Goal: Task Accomplishment & Management: Complete application form

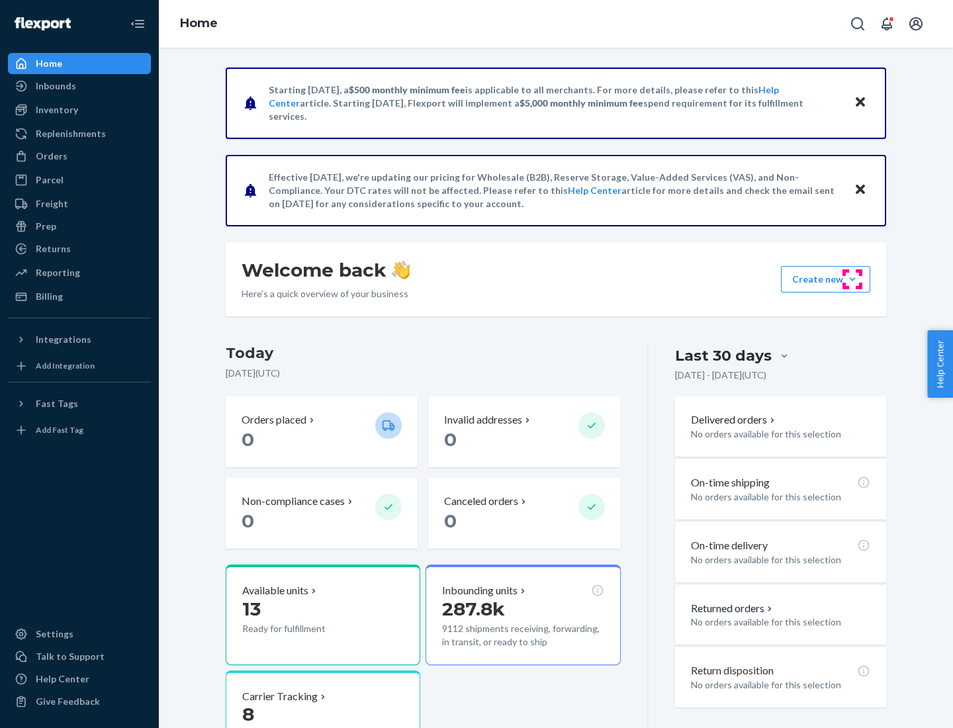
click at [852, 279] on button "Create new Create new inbound Create new order Create new product" at bounding box center [825, 279] width 89 height 26
click at [79, 86] on div "Inbounds" at bounding box center [79, 86] width 140 height 19
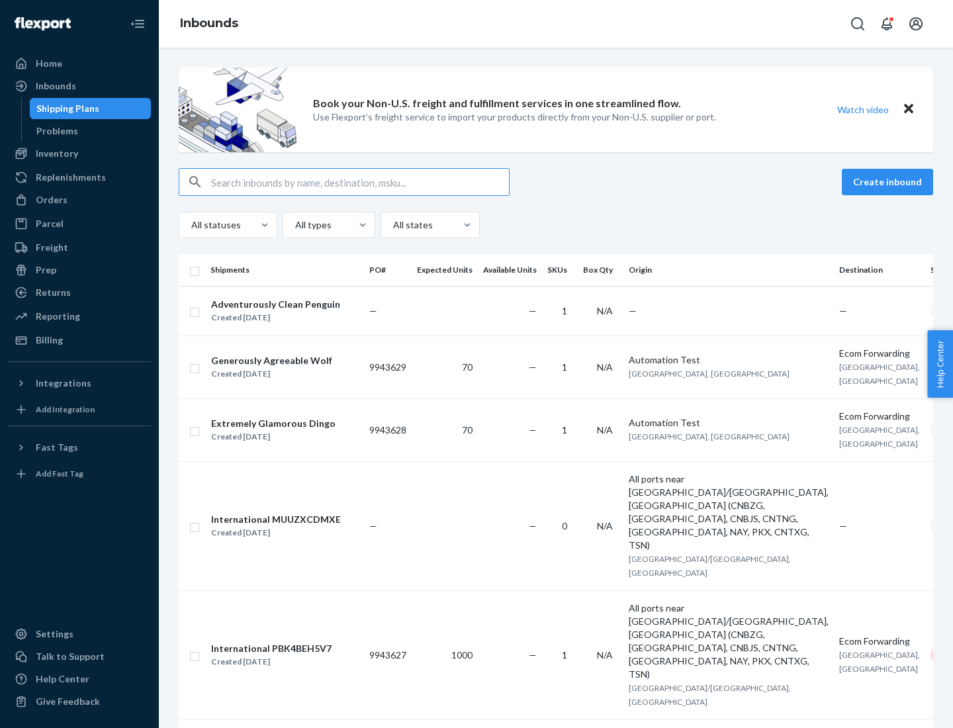
click at [889, 182] on button "Create inbound" at bounding box center [886, 182] width 91 height 26
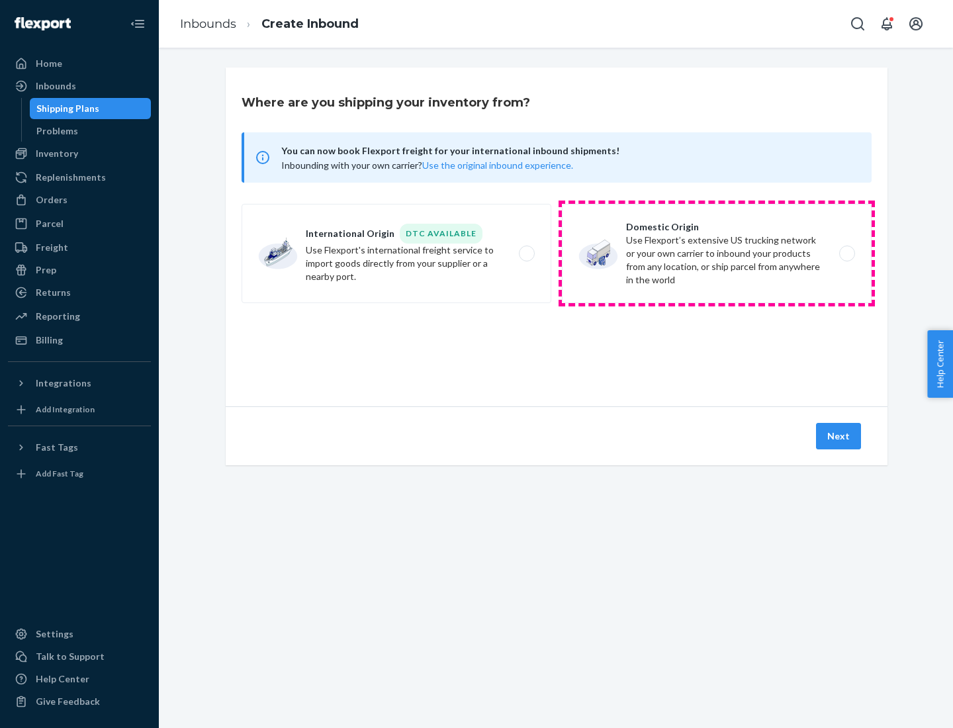
click at [716, 253] on label "Domestic Origin Use Flexport’s extensive US trucking network or your own carrie…" at bounding box center [717, 253] width 310 height 99
click at [846, 253] on input "Domestic Origin Use Flexport’s extensive US trucking network or your own carrie…" at bounding box center [850, 253] width 9 height 9
radio input "true"
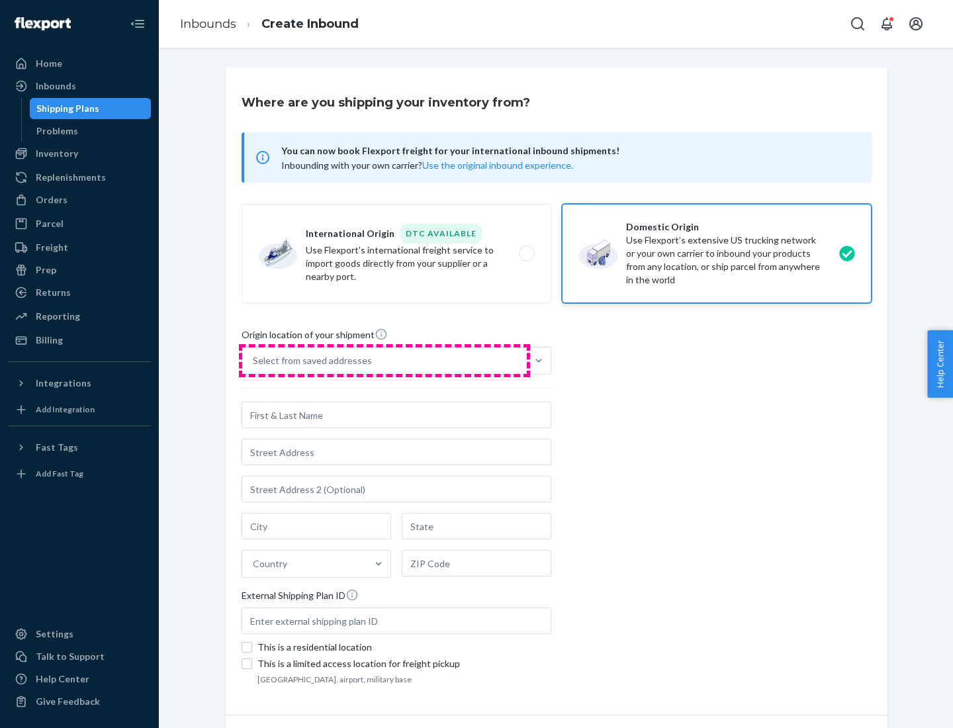
click at [384, 361] on div "Select from saved addresses" at bounding box center [384, 360] width 284 height 26
click at [254, 361] on input "Select from saved addresses" at bounding box center [253, 360] width 1 height 13
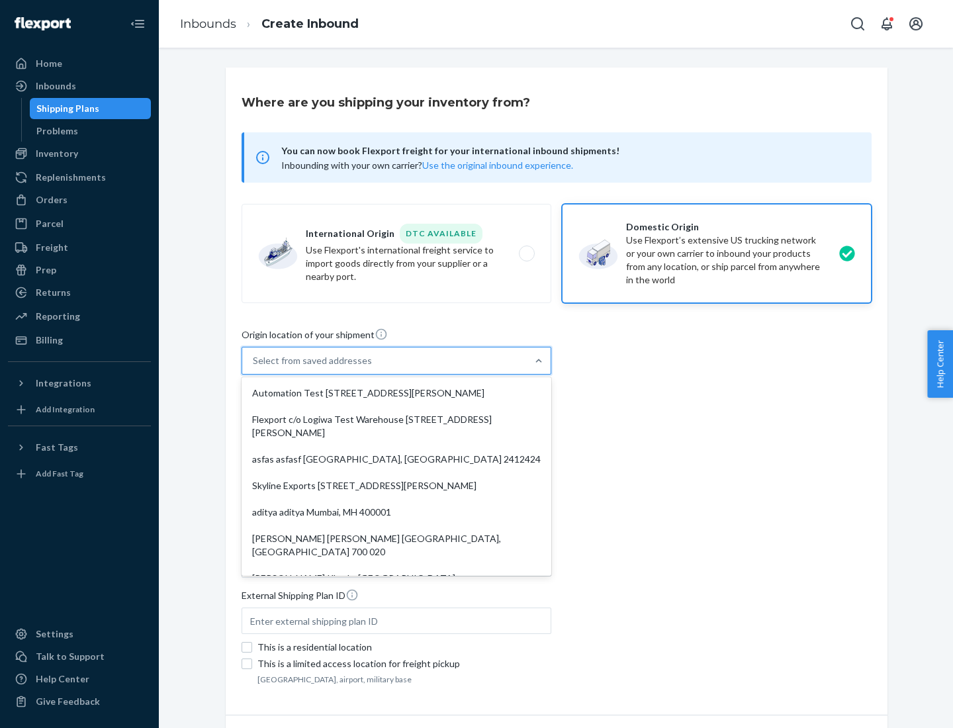
scroll to position [5, 0]
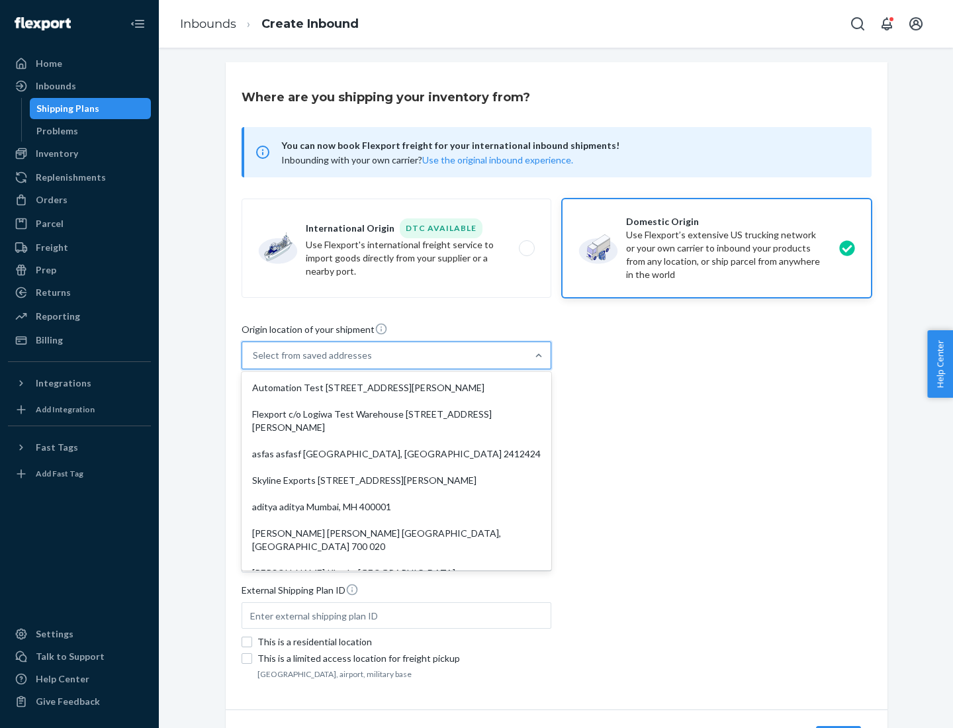
click at [396, 388] on div "Automation Test [STREET_ADDRESS][PERSON_NAME]" at bounding box center [396, 387] width 304 height 26
click at [254, 362] on input "option Automation Test [STREET_ADDRESS][PERSON_NAME]. 9 results available. Use …" at bounding box center [253, 355] width 1 height 13
type input "Automation Test"
type input "9th Floor"
type input "[GEOGRAPHIC_DATA]"
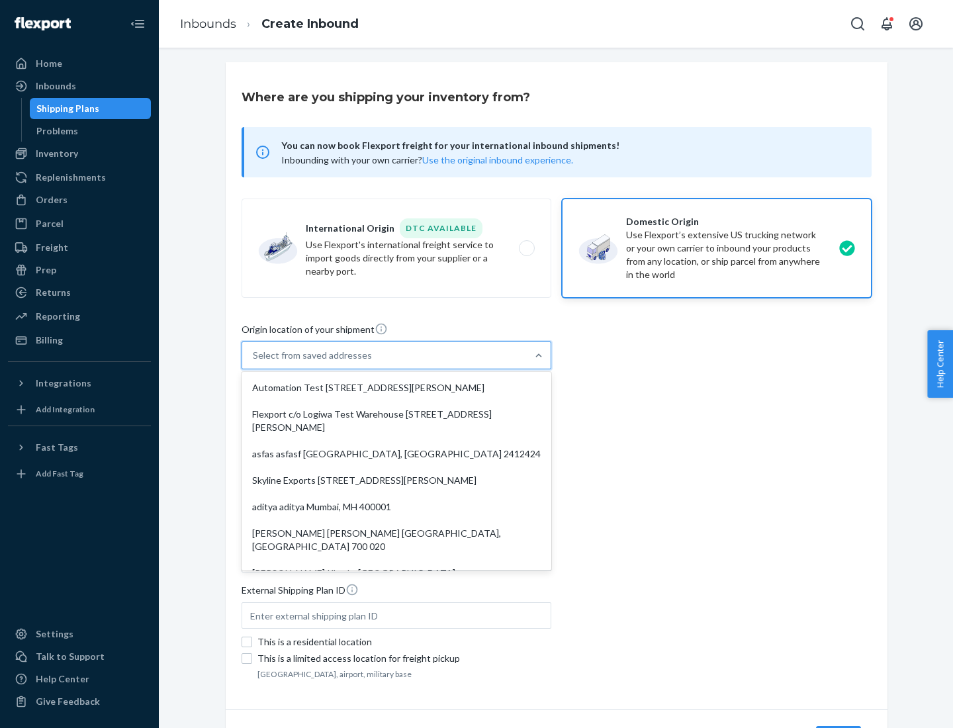
type input "CA"
type input "94104"
type input "[STREET_ADDRESS][PERSON_NAME]"
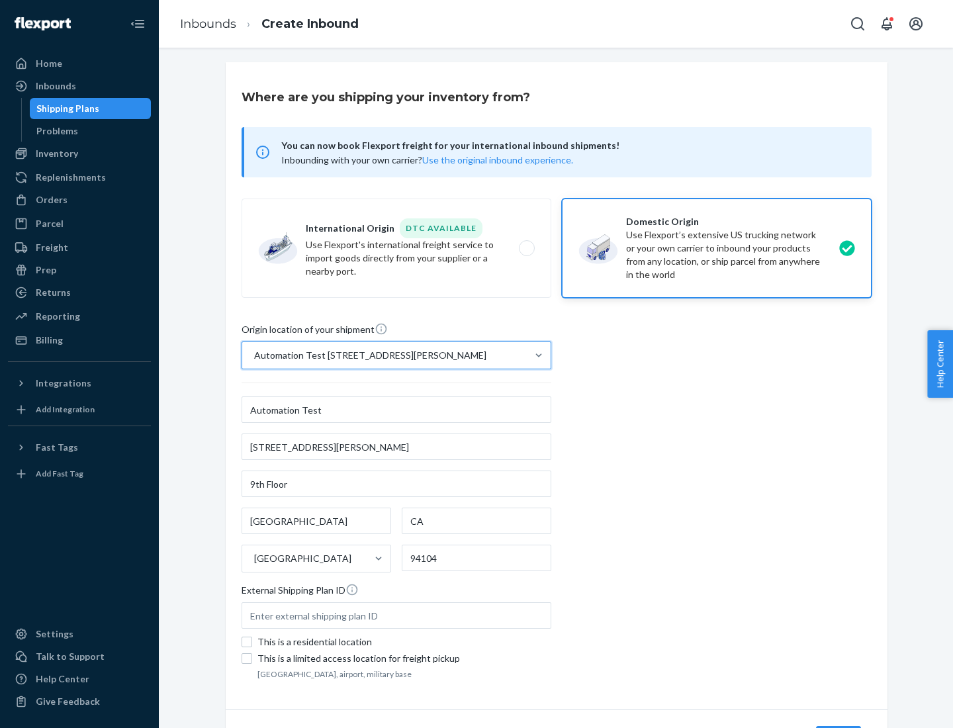
scroll to position [77, 0]
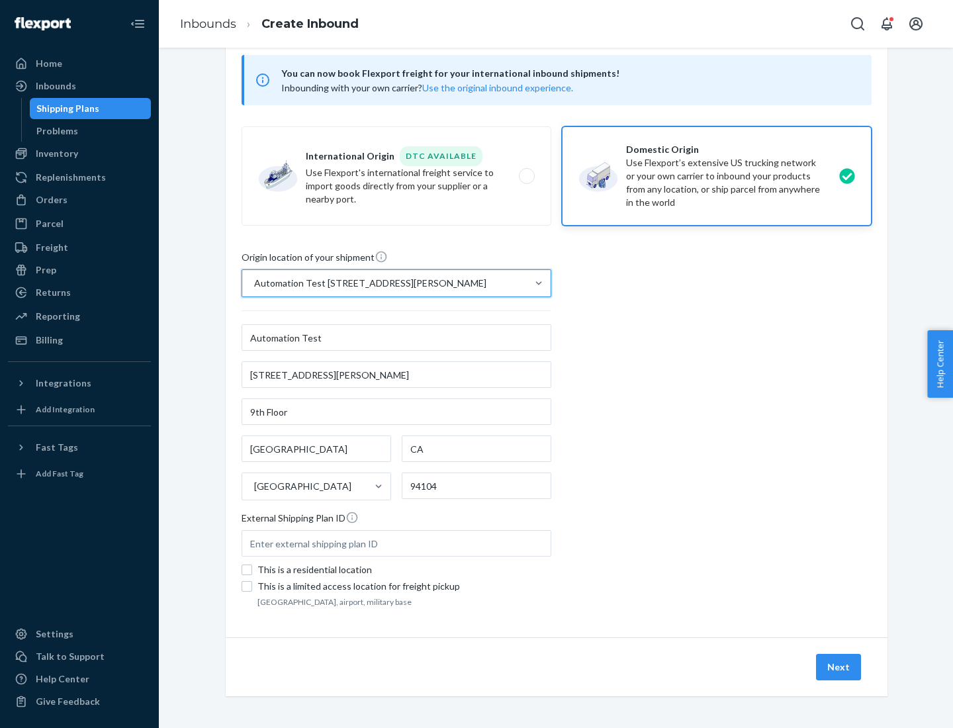
click at [839, 667] on button "Next" at bounding box center [838, 667] width 45 height 26
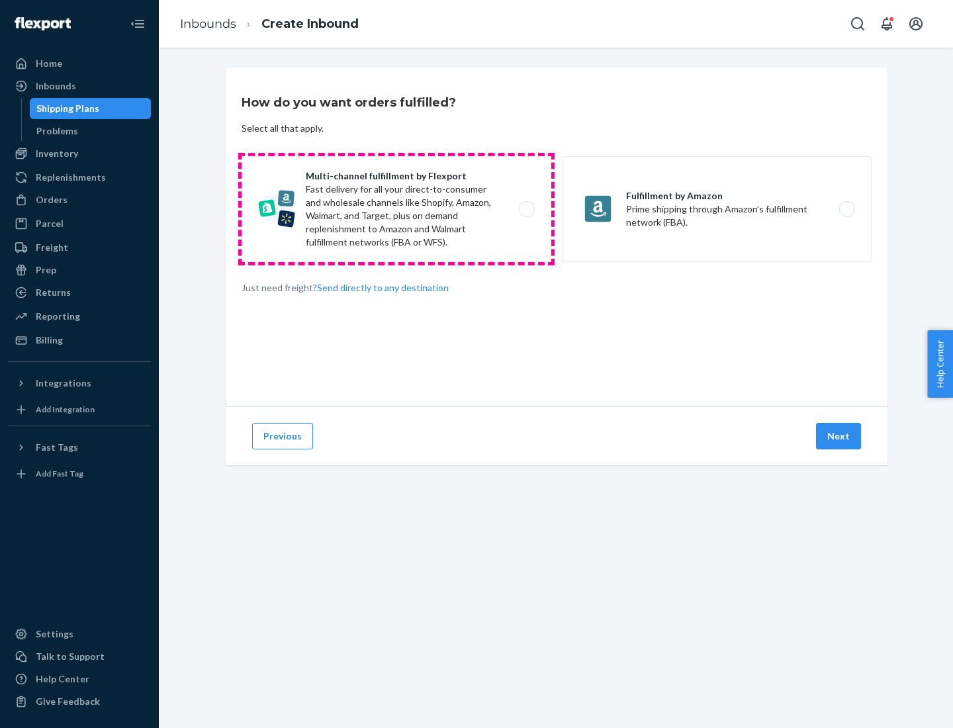
click at [396, 209] on label "Multi-channel fulfillment by Flexport Fast delivery for all your direct-to-cons…" at bounding box center [396, 209] width 310 height 106
click at [526, 209] on input "Multi-channel fulfillment by Flexport Fast delivery for all your direct-to-cons…" at bounding box center [530, 209] width 9 height 9
radio input "true"
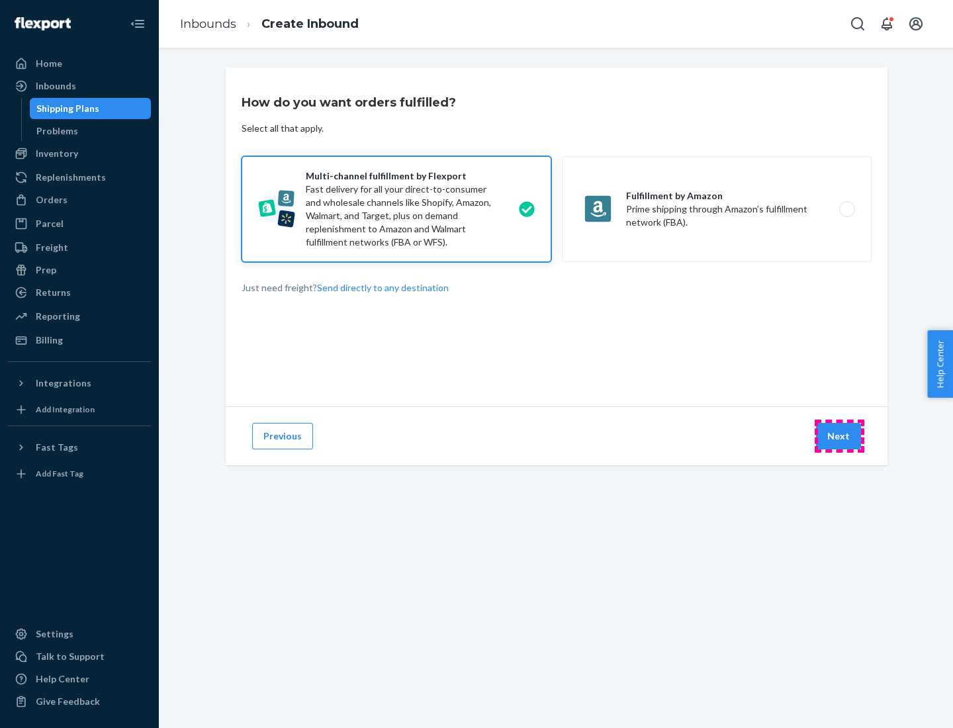
click at [839, 436] on button "Next" at bounding box center [838, 436] width 45 height 26
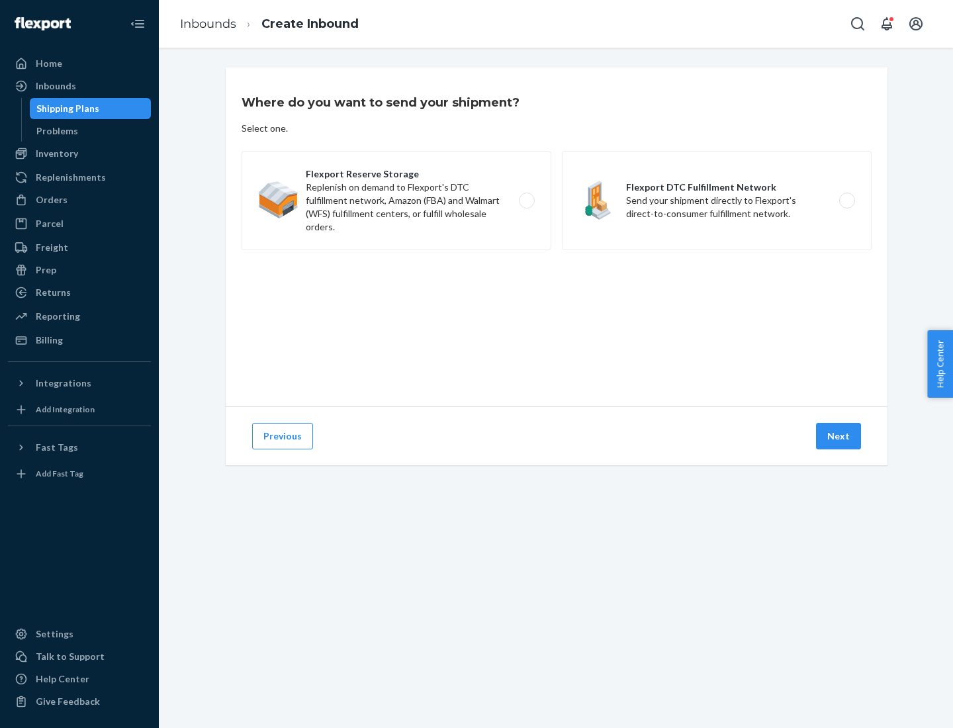
click at [716, 200] on label "Flexport DTC Fulfillment Network Send your shipment directly to Flexport's dire…" at bounding box center [717, 200] width 310 height 99
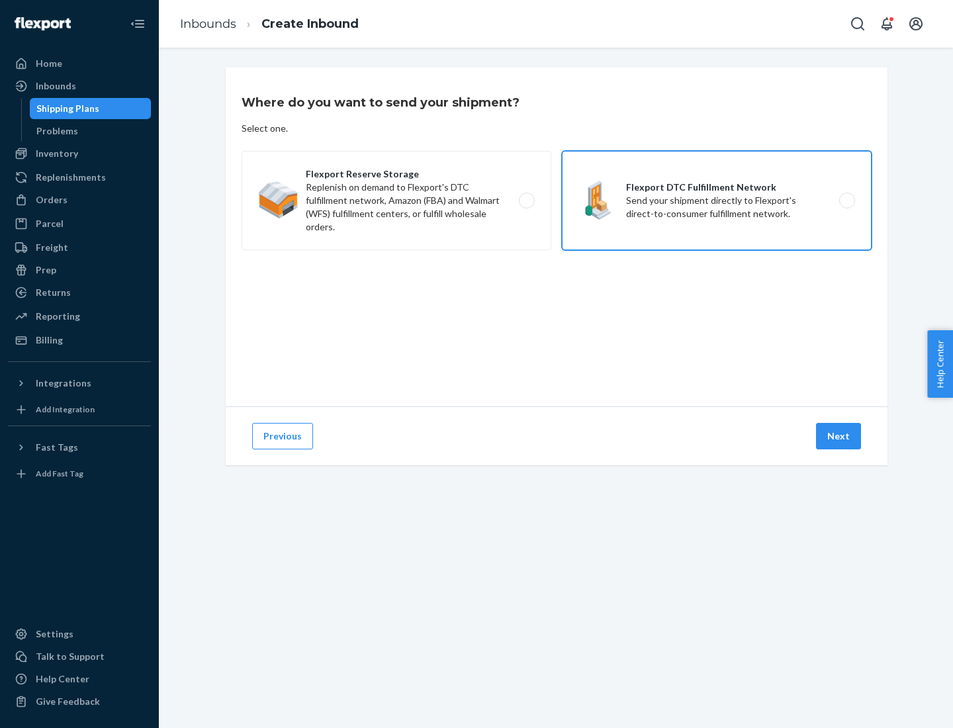
click at [846, 200] on input "Flexport DTC Fulfillment Network Send your shipment directly to Flexport's dire…" at bounding box center [850, 200] width 9 height 9
radio input "true"
click at [839, 436] on button "Next" at bounding box center [838, 436] width 45 height 26
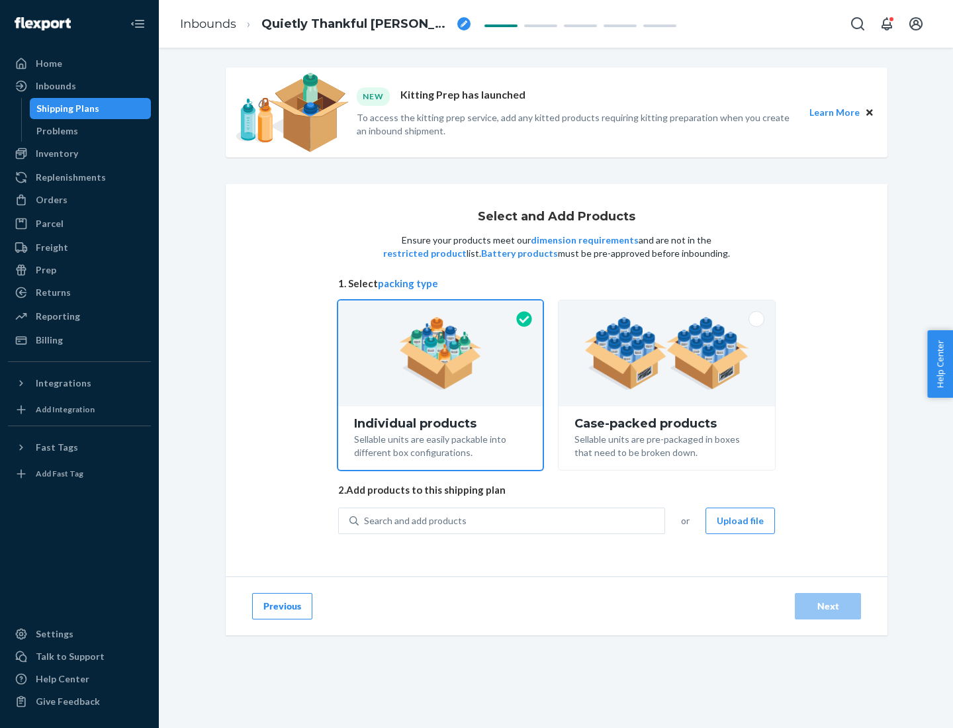
click at [667, 353] on img at bounding box center [666, 353] width 165 height 73
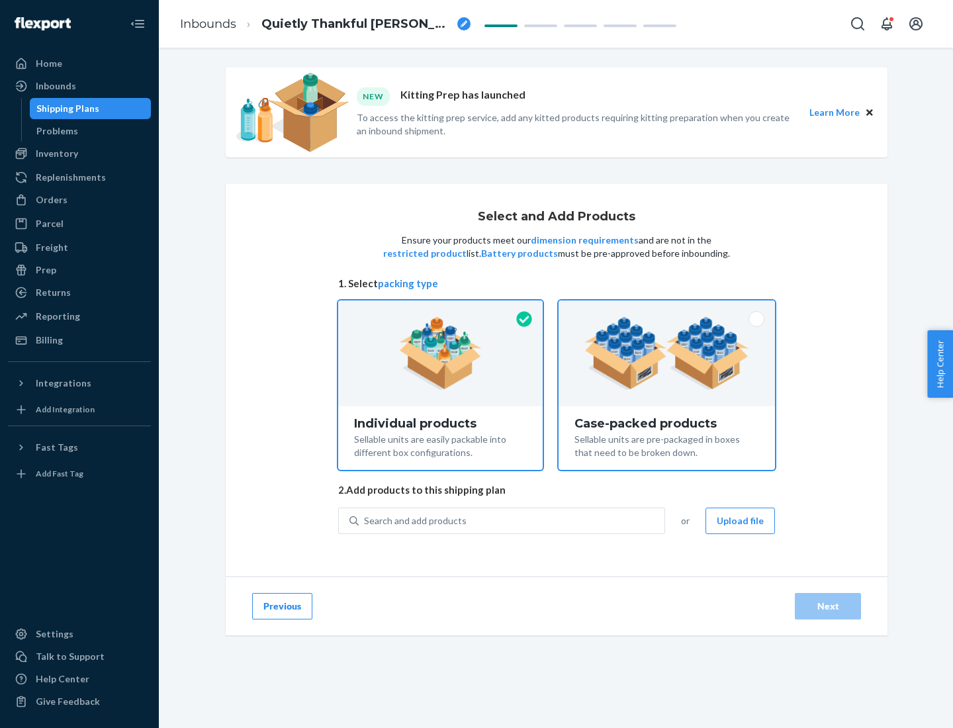
click at [667, 309] on input "Case-packed products Sellable units are pre-packaged in boxes that need to be b…" at bounding box center [666, 304] width 9 height 9
radio input "true"
radio input "false"
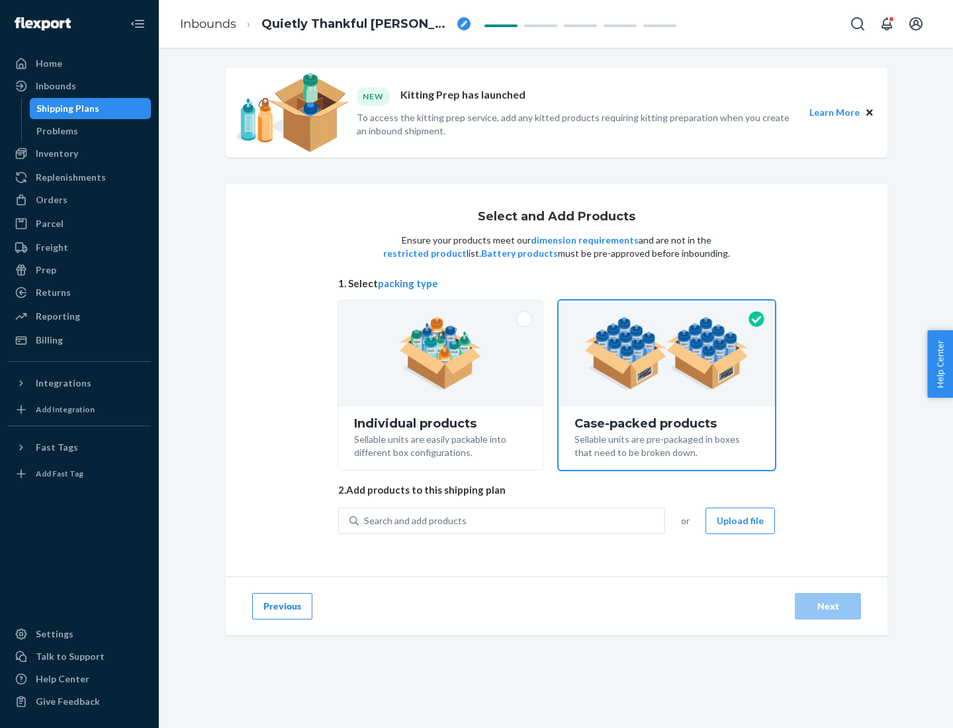
click at [512, 520] on div "Search and add products" at bounding box center [512, 521] width 306 height 24
click at [365, 520] on input "Search and add products" at bounding box center [364, 520] width 1 height 13
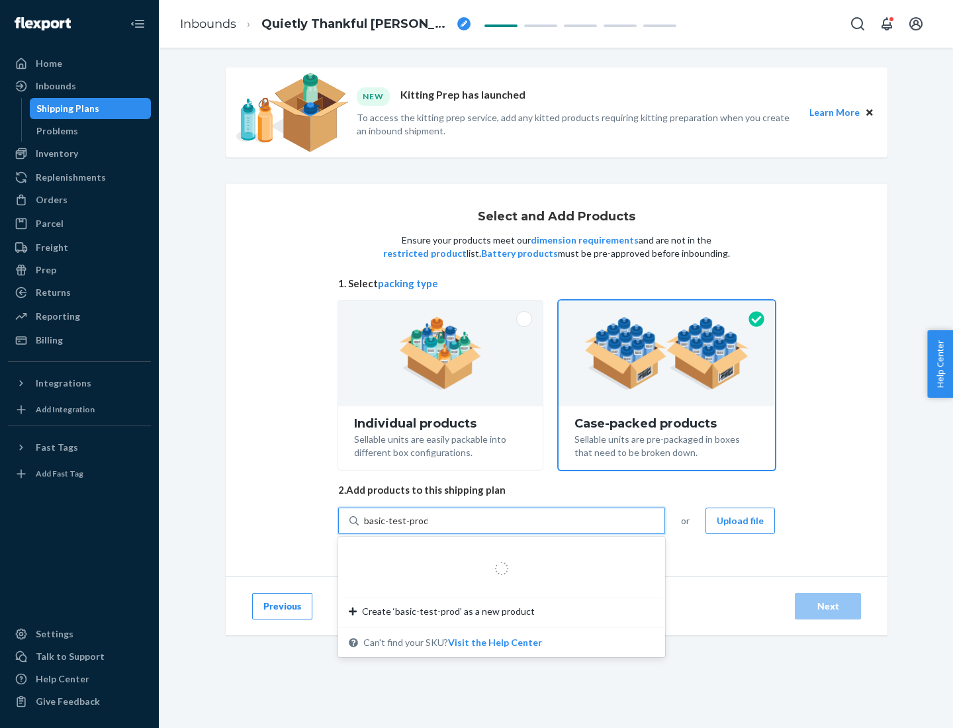
type input "basic-test-product-1"
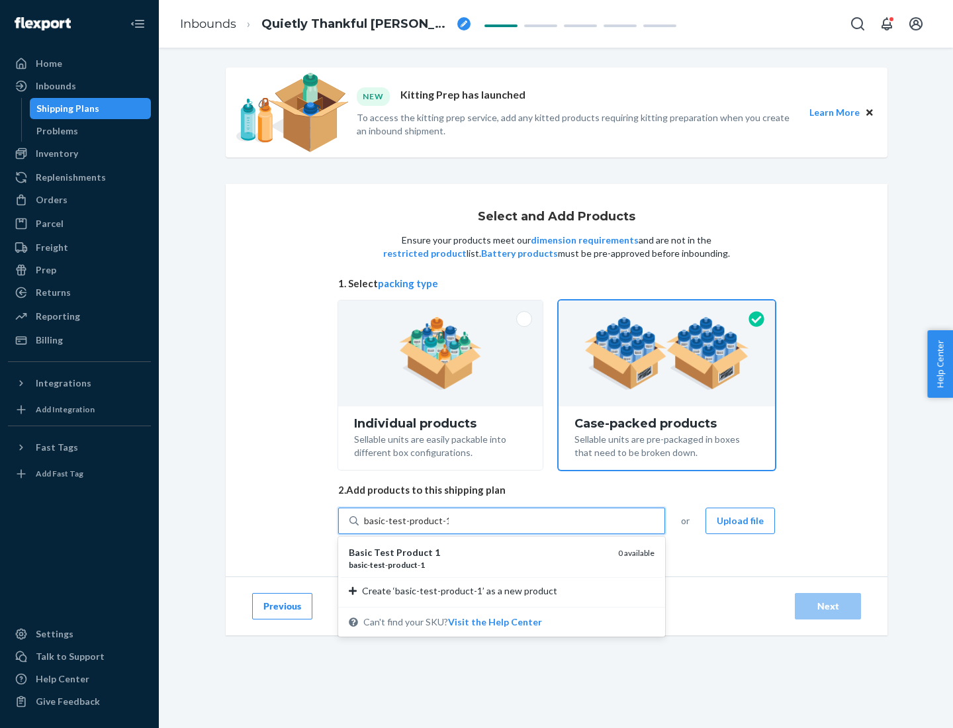
click at [478, 564] on div "basic - test - product - 1" at bounding box center [478, 564] width 259 height 11
click at [449, 527] on input "basic-test-product-1" at bounding box center [406, 520] width 85 height 13
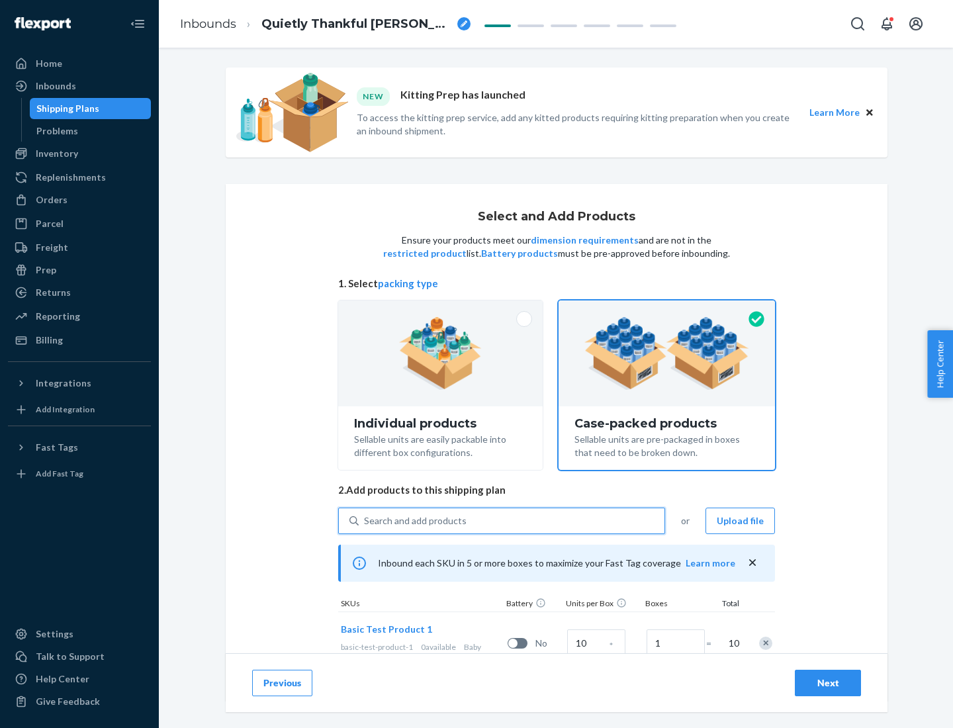
scroll to position [48, 0]
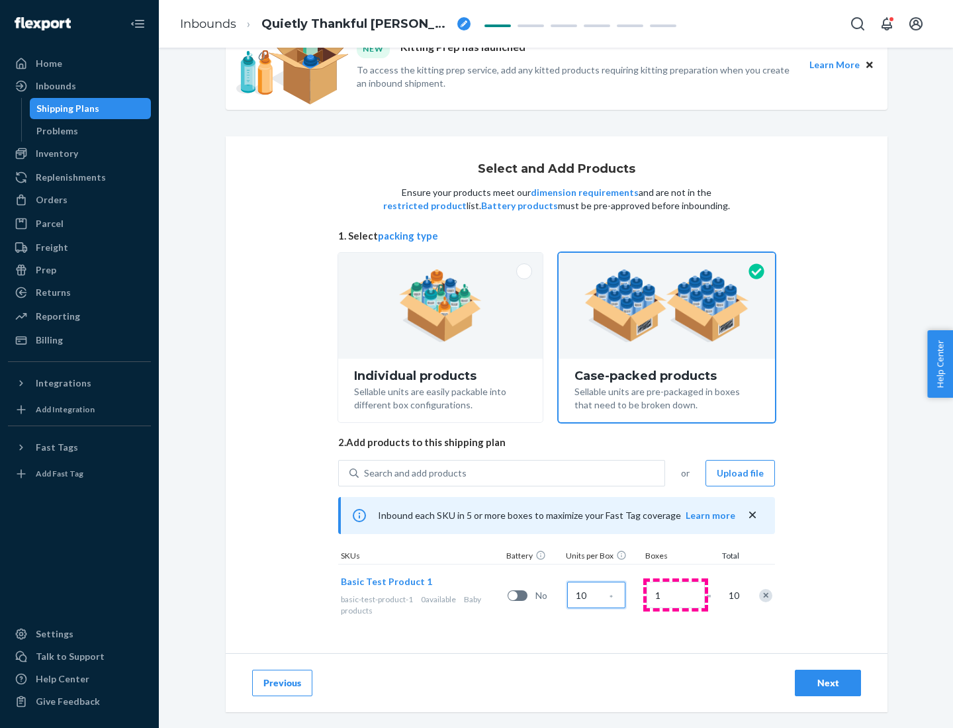
type input "10"
type input "7"
click at [828, 683] on div "Next" at bounding box center [828, 682] width 44 height 13
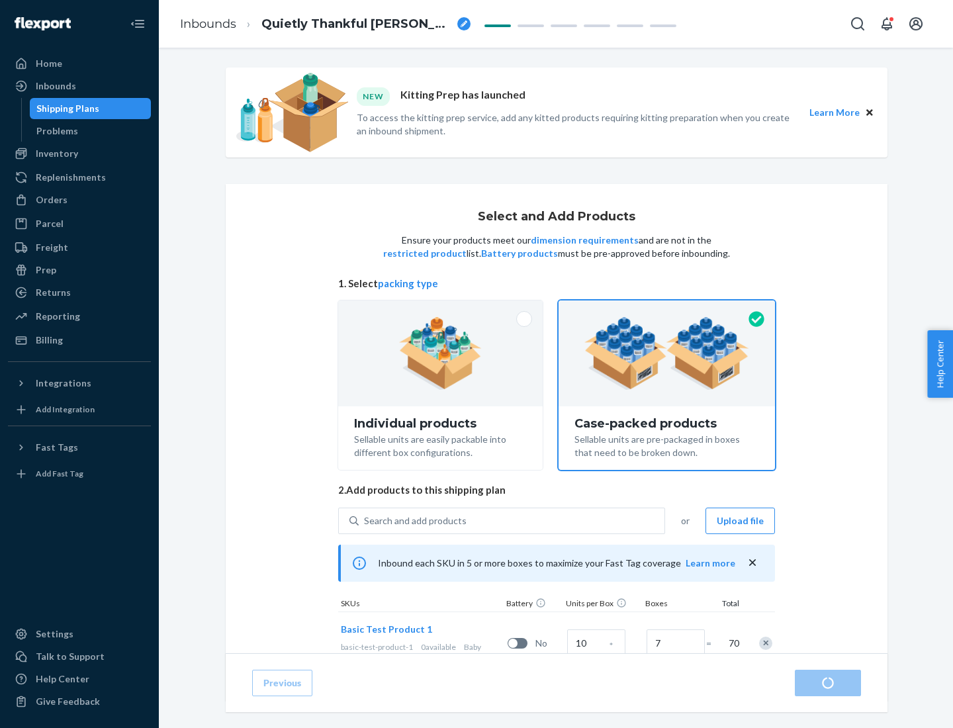
radio input "true"
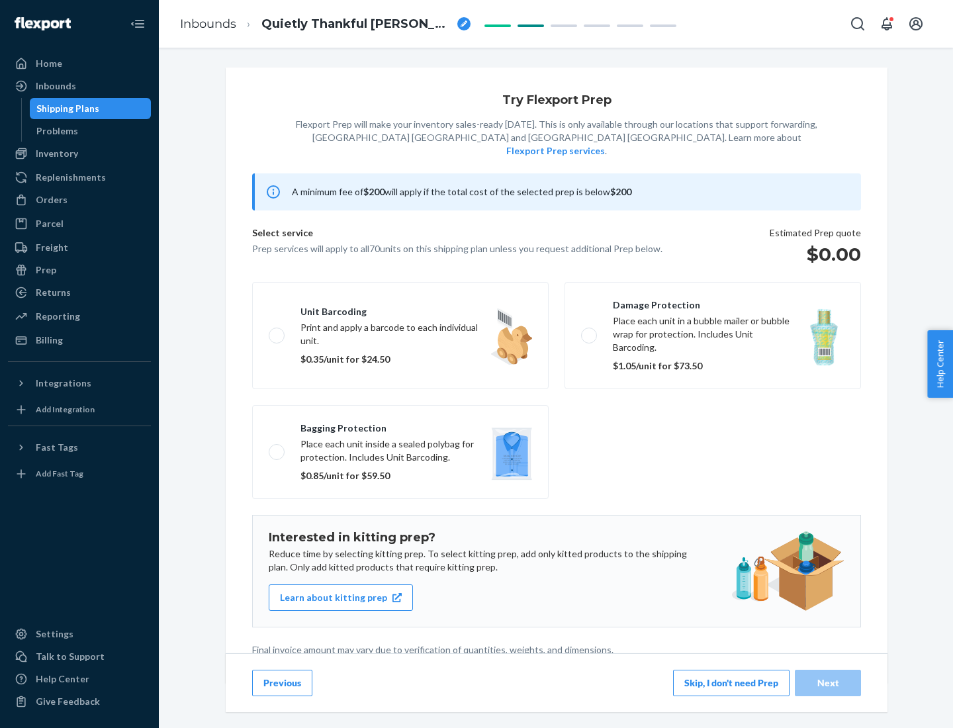
scroll to position [3, 0]
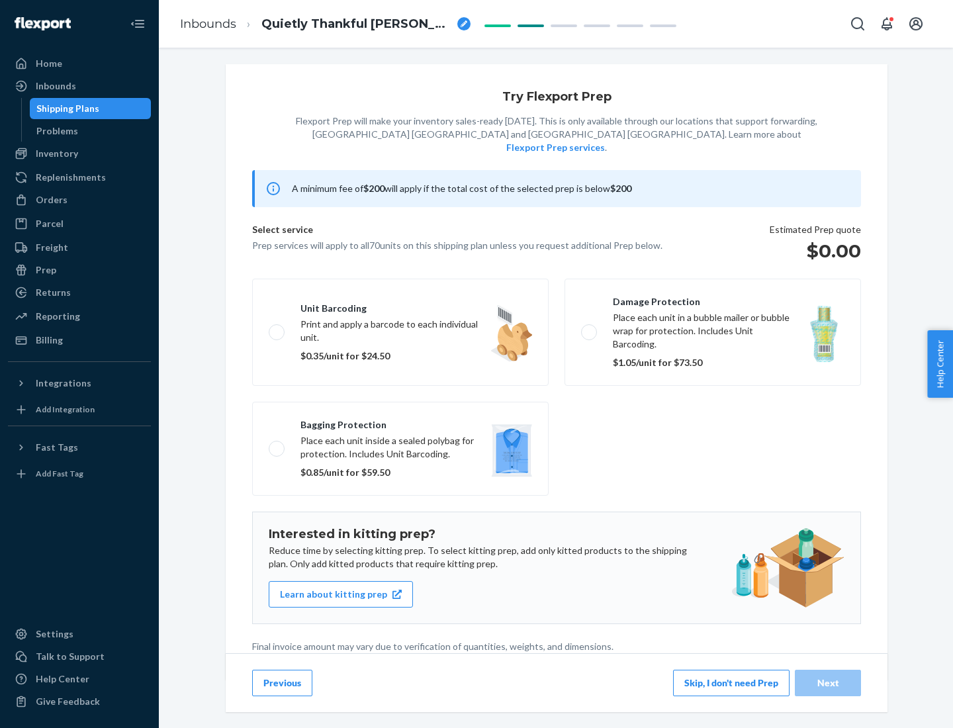
click at [731, 682] on button "Skip, I don't need Prep" at bounding box center [731, 682] width 116 height 26
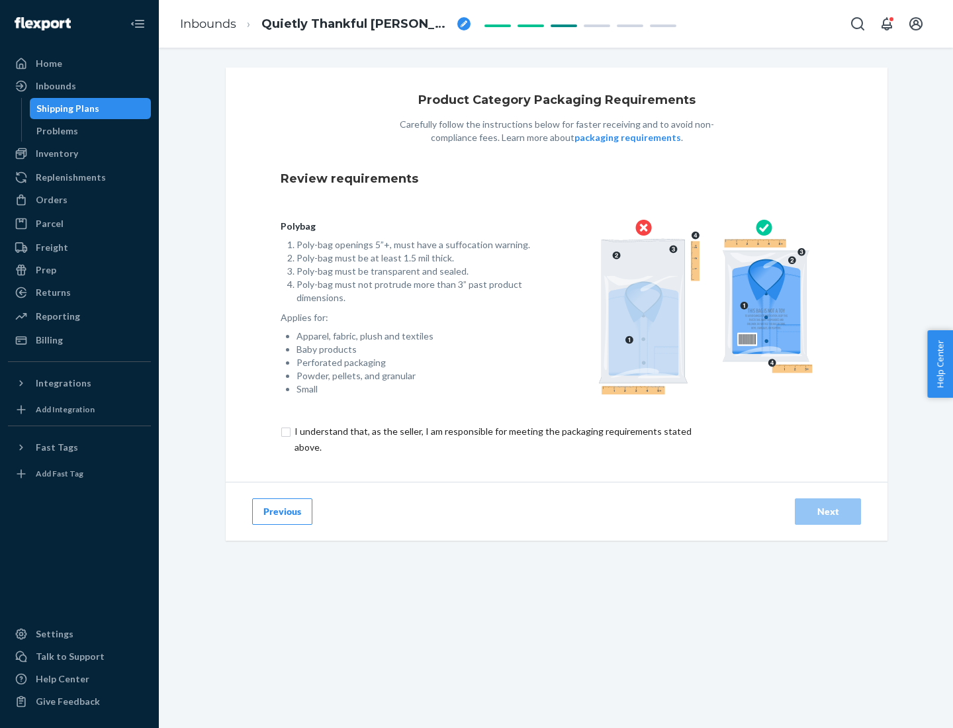
click at [492, 439] on input "checkbox" at bounding box center [500, 439] width 440 height 32
checkbox input "true"
click at [828, 511] on div "Next" at bounding box center [828, 511] width 44 height 13
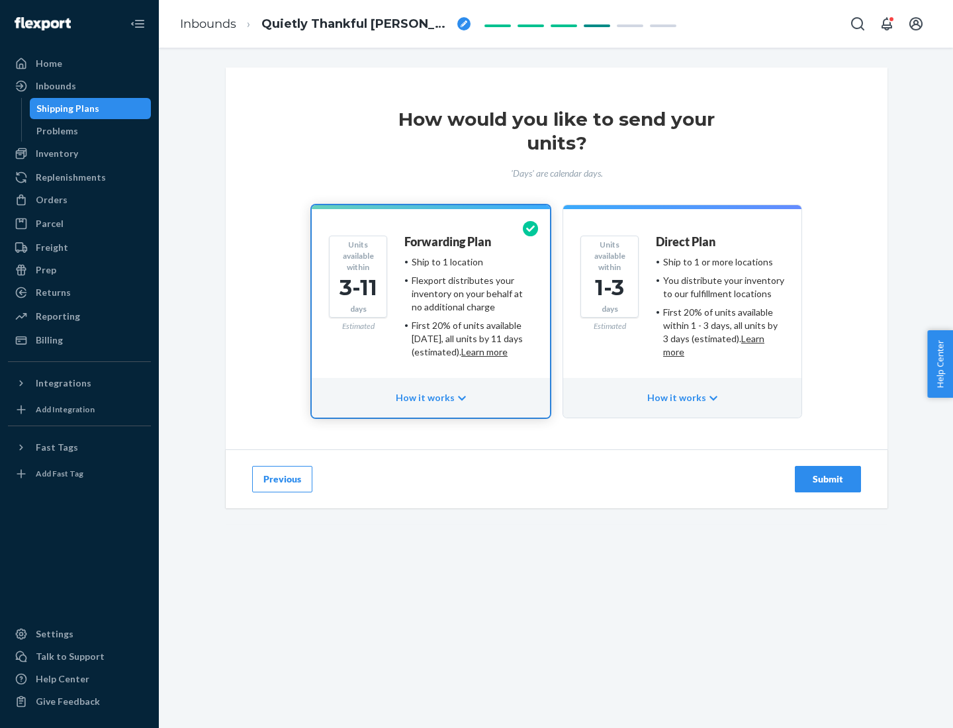
click at [682, 302] on ul "Ship to 1 or more locations You distribute your inventory to our fulfillment lo…" at bounding box center [720, 306] width 128 height 103
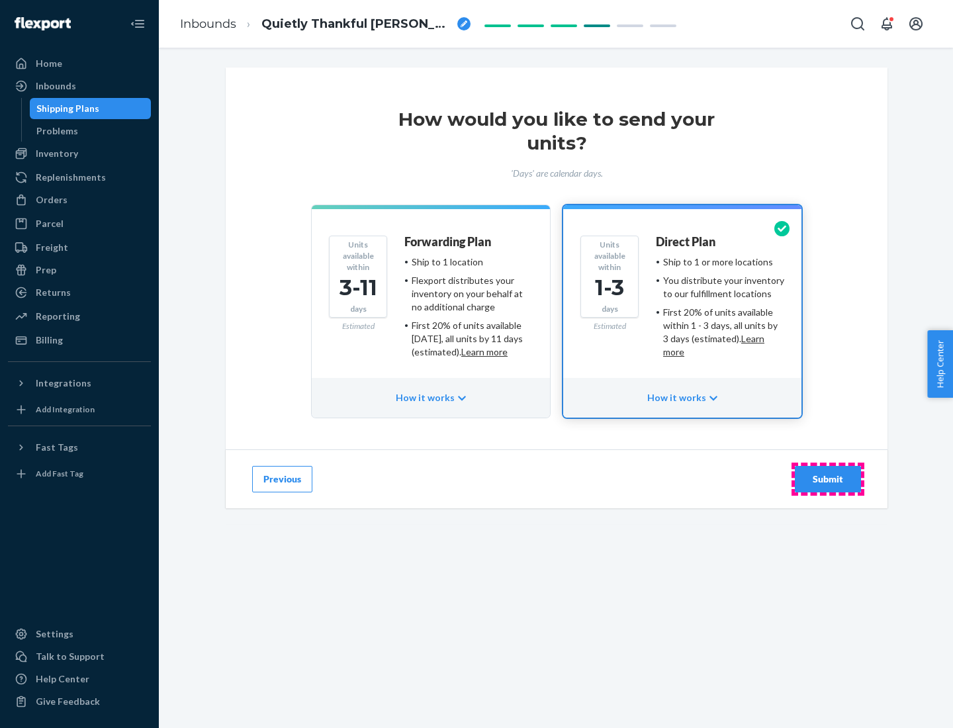
click at [828, 479] on div "Submit" at bounding box center [828, 478] width 44 height 13
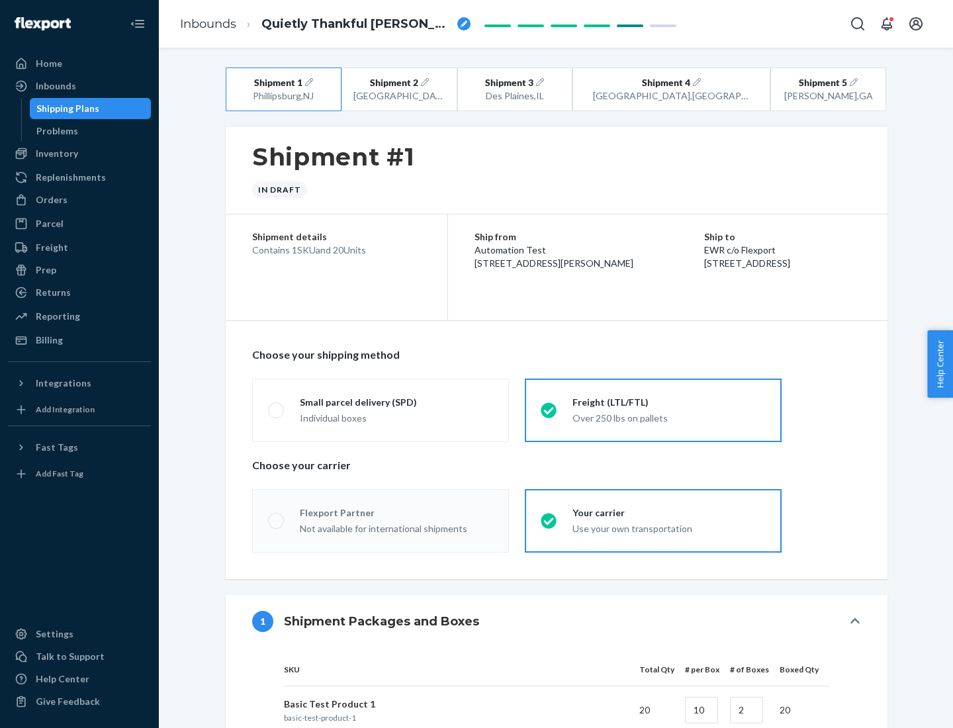
radio input "true"
radio input "false"
radio input "true"
radio input "false"
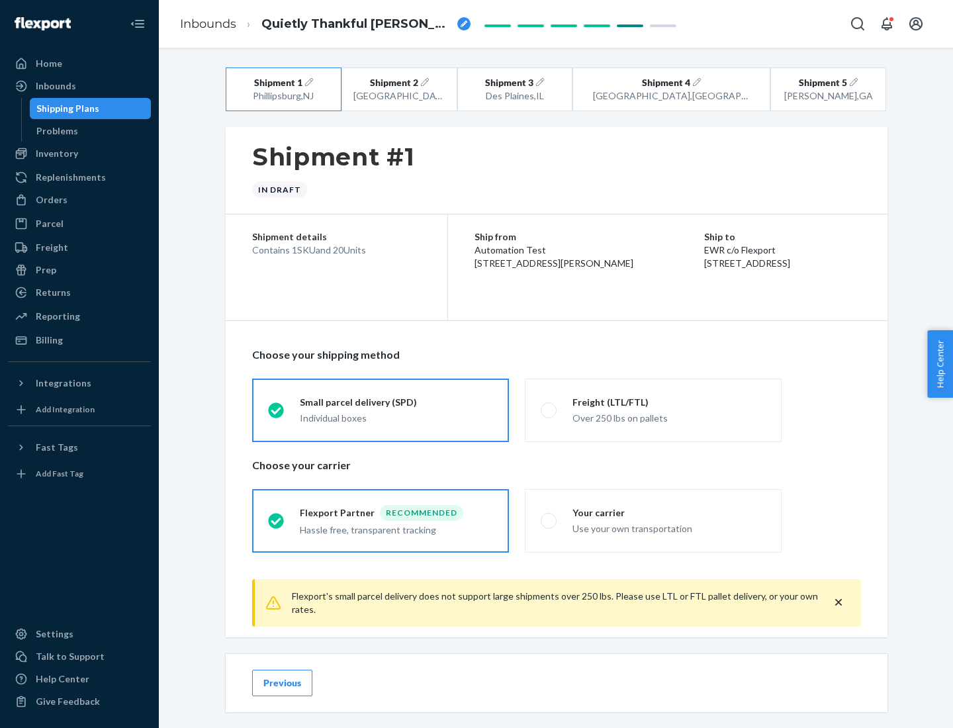
scroll to position [15, 0]
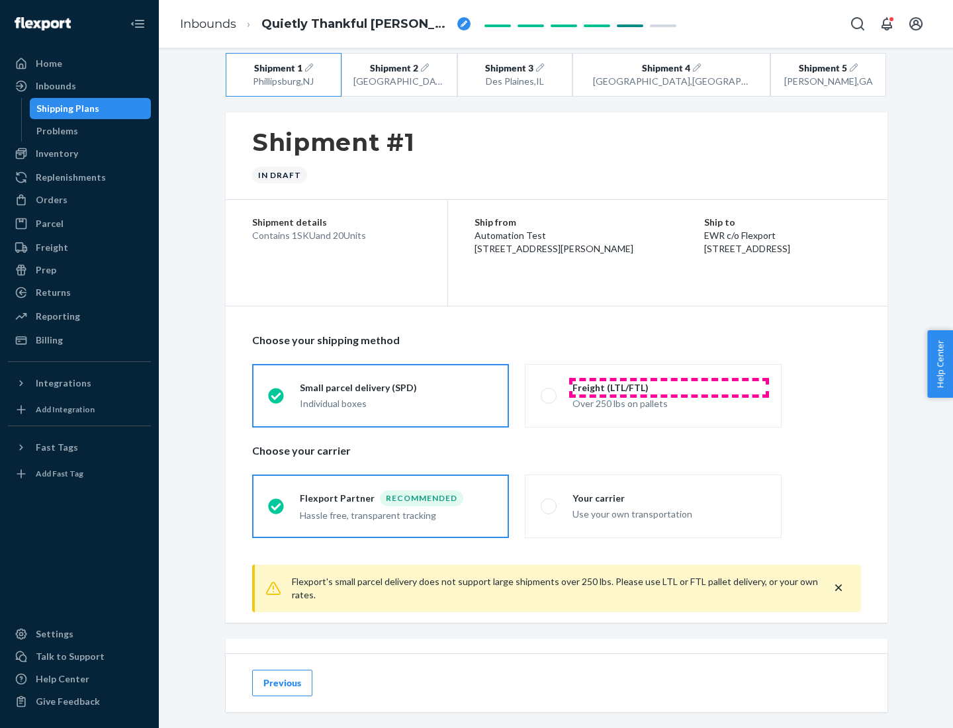
click at [669, 387] on div "Freight (LTL/FTL)" at bounding box center [668, 387] width 193 height 13
click at [549, 391] on input "Freight (LTL/FTL) Over 250 lbs on pallets" at bounding box center [544, 395] width 9 height 9
radio input "true"
radio input "false"
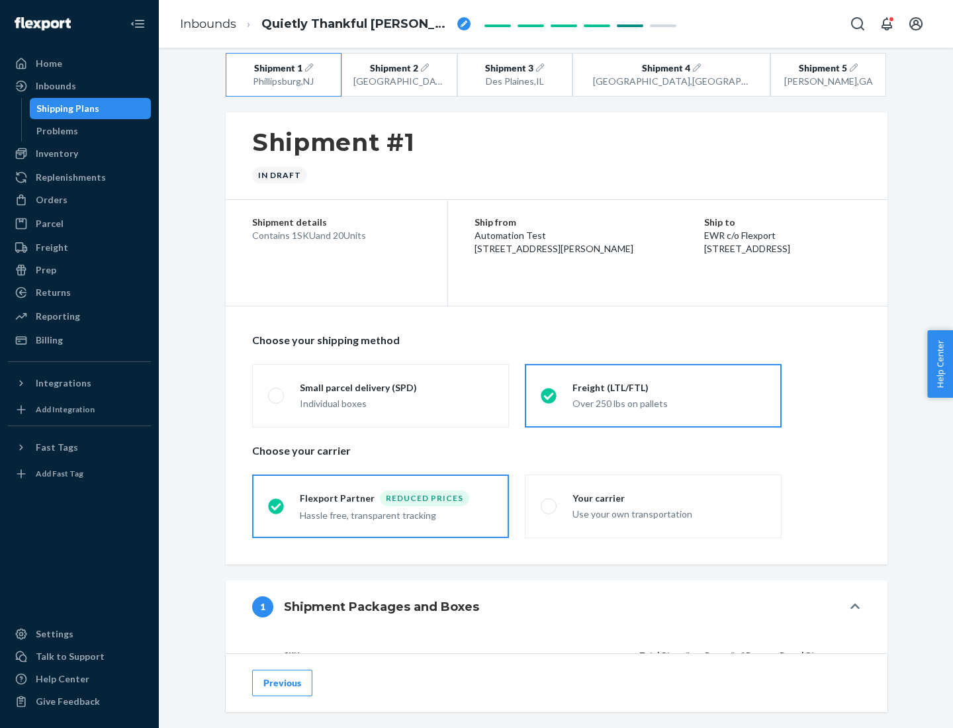
scroll to position [125, 0]
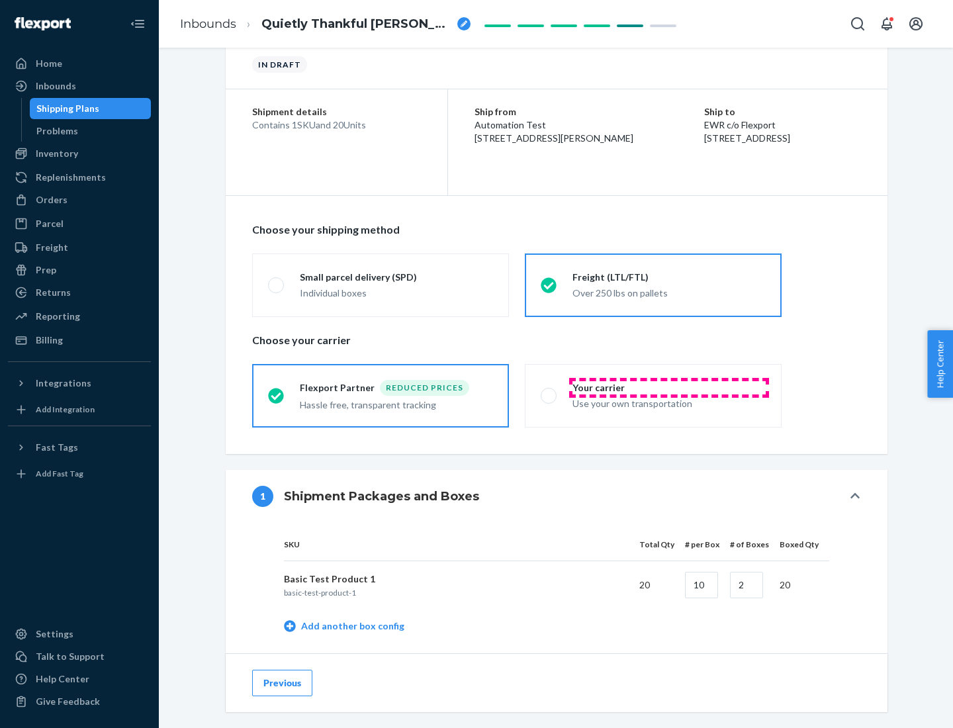
click at [669, 387] on div "Your carrier" at bounding box center [668, 387] width 193 height 13
click at [549, 391] on input "Your carrier Use your own transportation" at bounding box center [544, 395] width 9 height 9
radio input "true"
radio input "false"
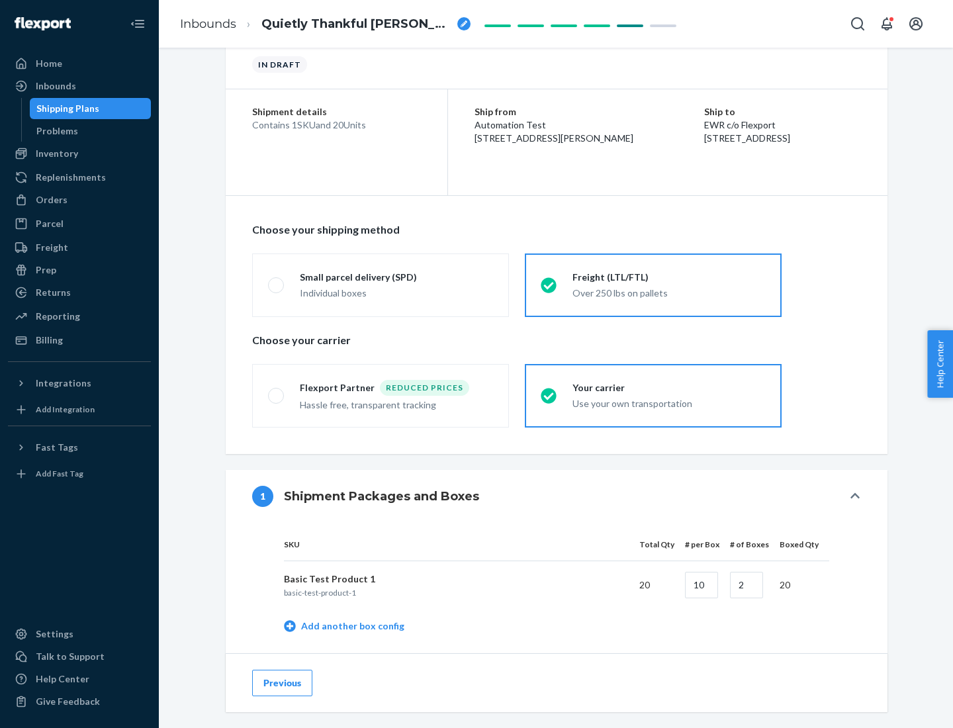
scroll to position [418, 0]
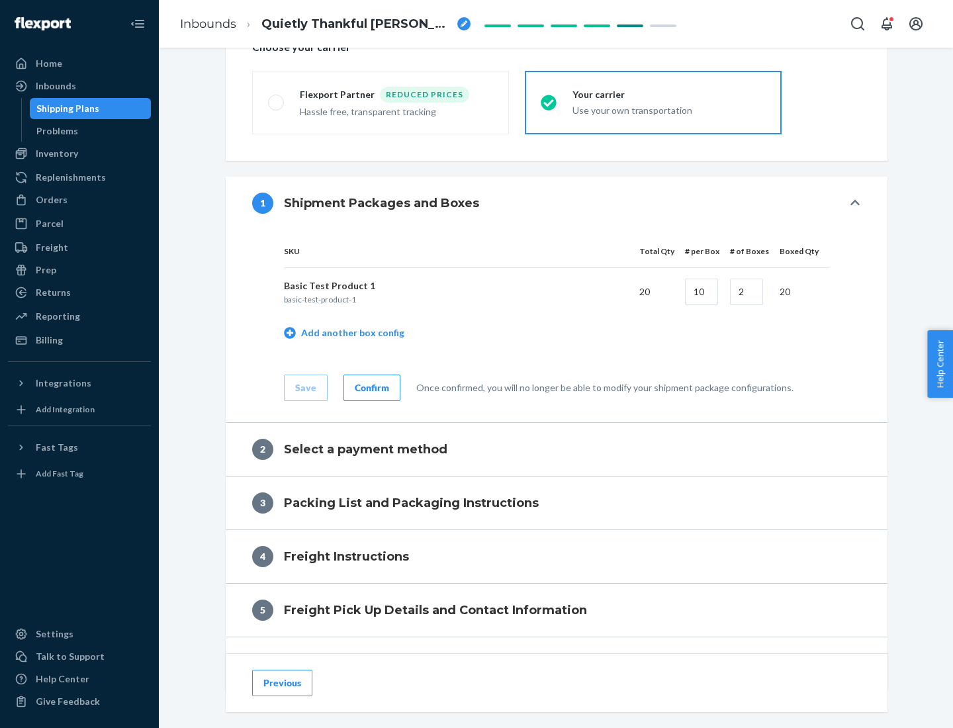
click at [370, 387] on div "Confirm" at bounding box center [372, 387] width 34 height 13
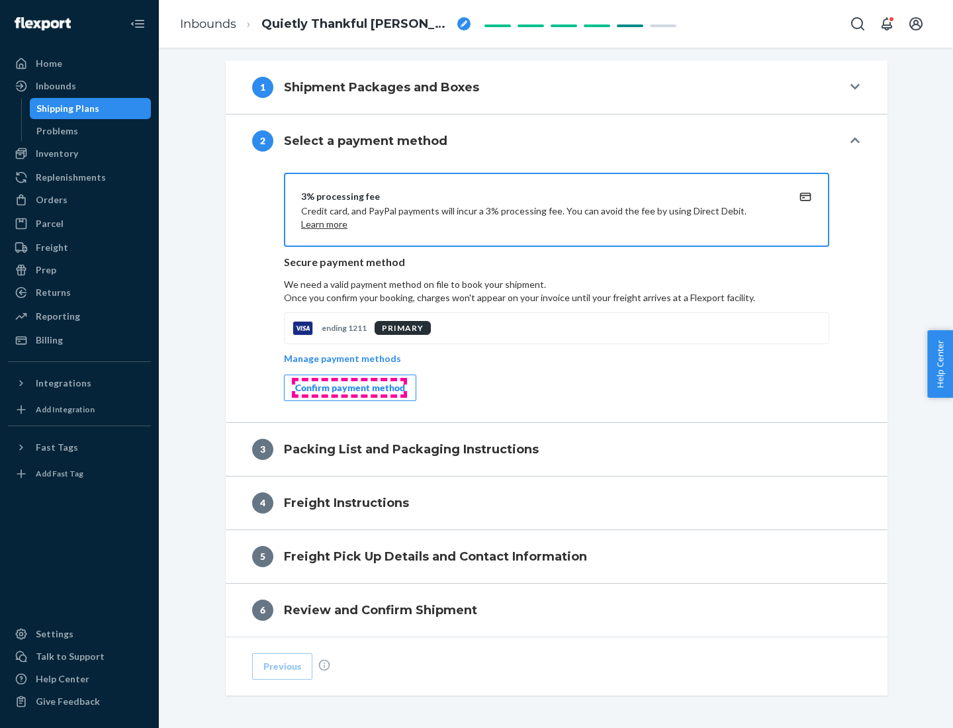
click at [349, 388] on div "Confirm payment method" at bounding box center [350, 387] width 110 height 13
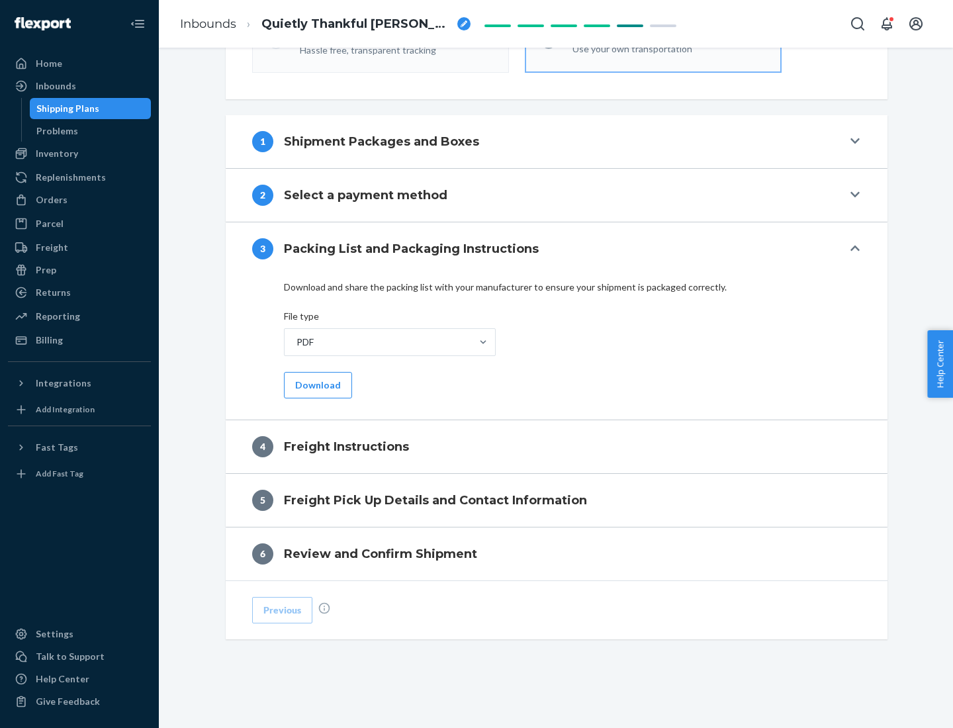
scroll to position [477, 0]
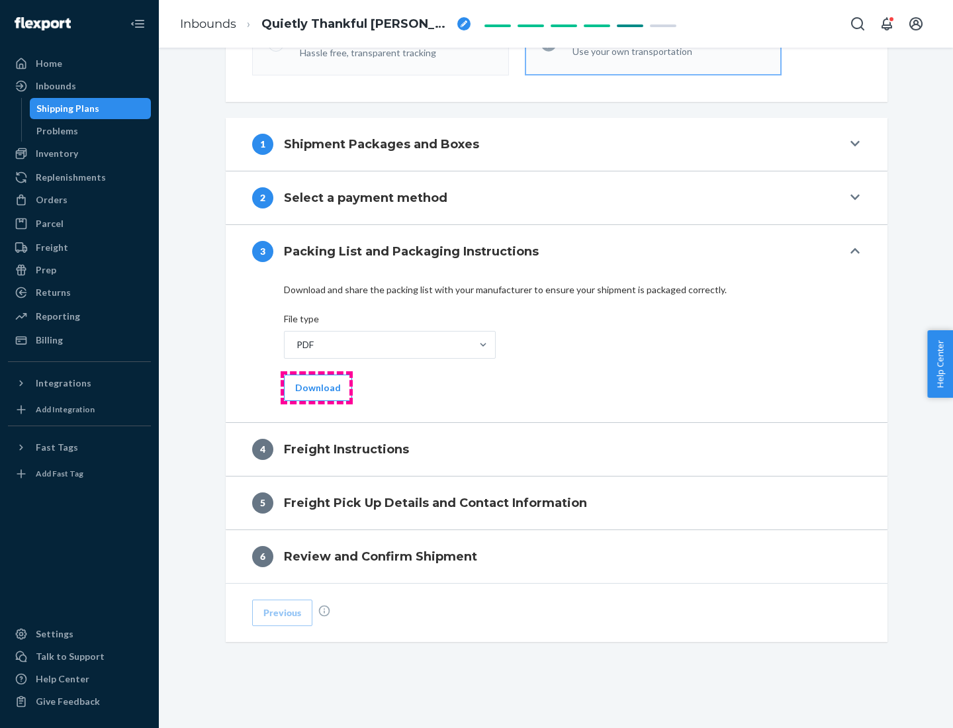
click at [316, 387] on button "Download" at bounding box center [318, 387] width 68 height 26
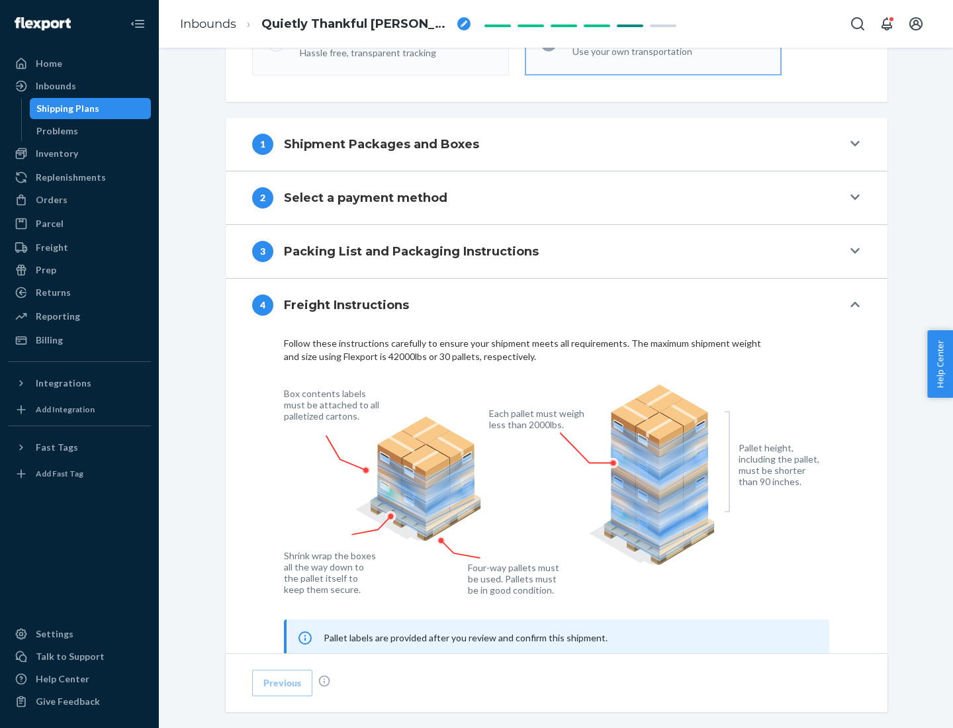
scroll to position [800, 0]
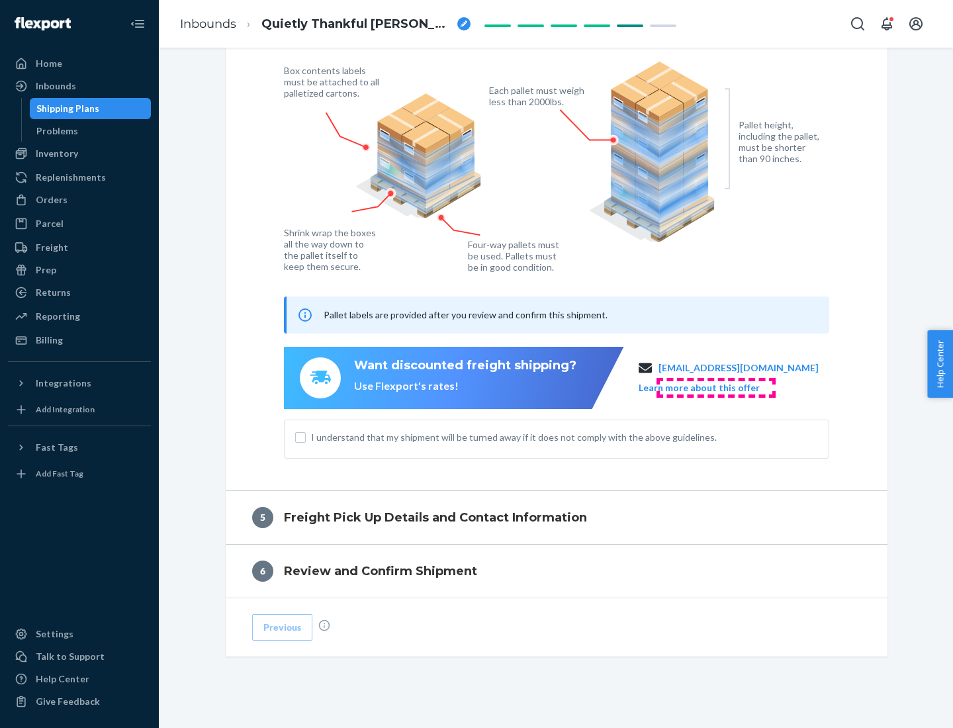
click at [715, 387] on button "Learn more about this offer" at bounding box center [698, 387] width 121 height 13
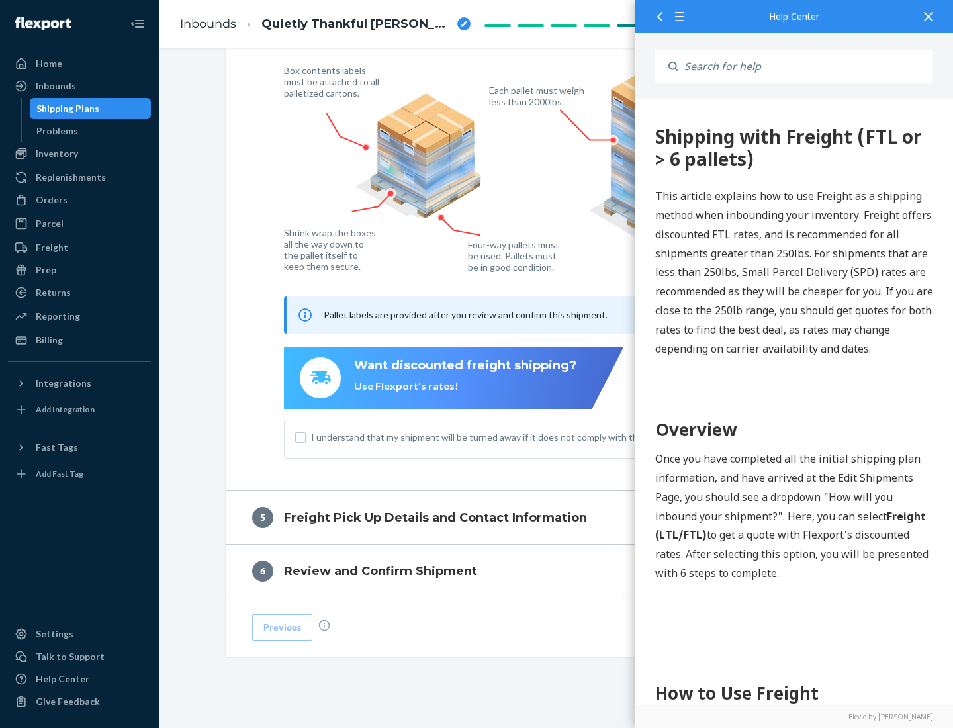
scroll to position [0, 0]
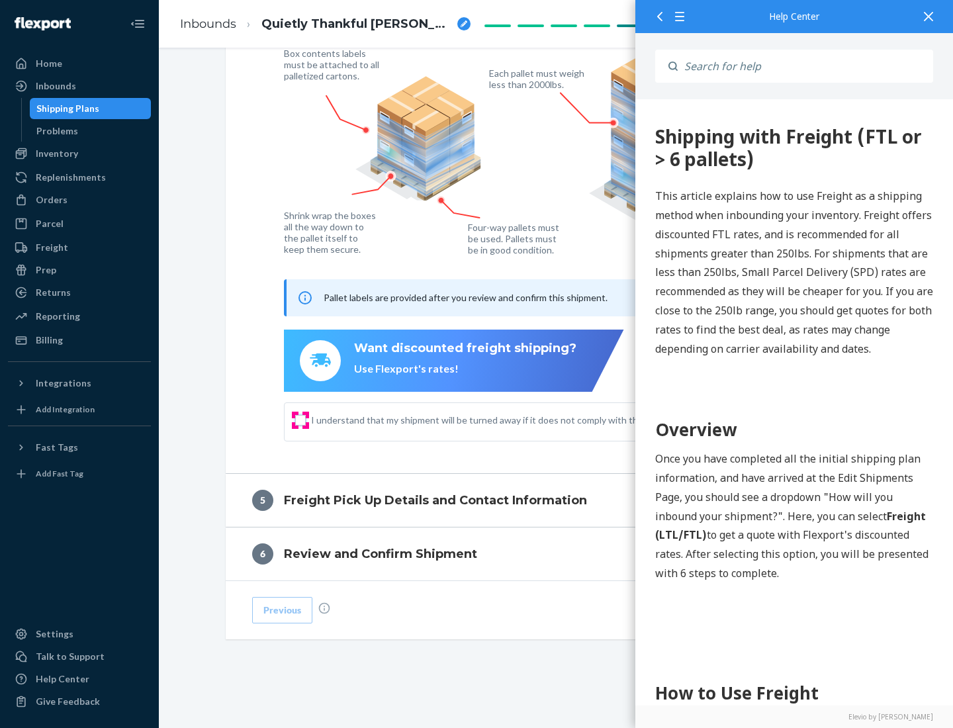
click at [300, 419] on input "I understand that my shipment will be turned away if it does not comply with th…" at bounding box center [300, 420] width 11 height 11
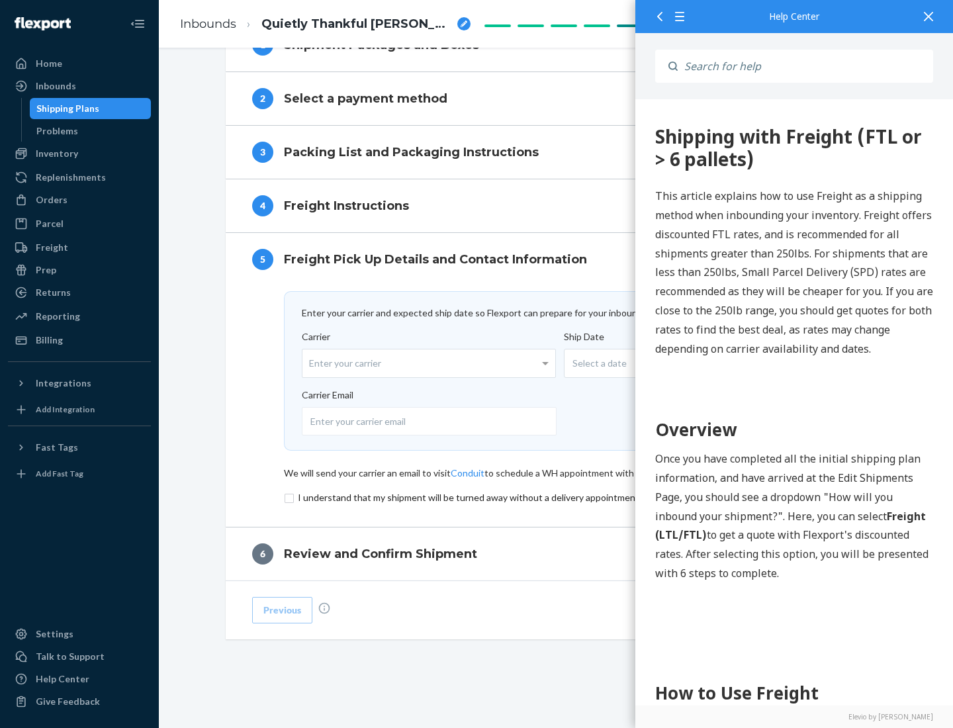
click at [556, 497] on input "checkbox" at bounding box center [556, 498] width 545 height 16
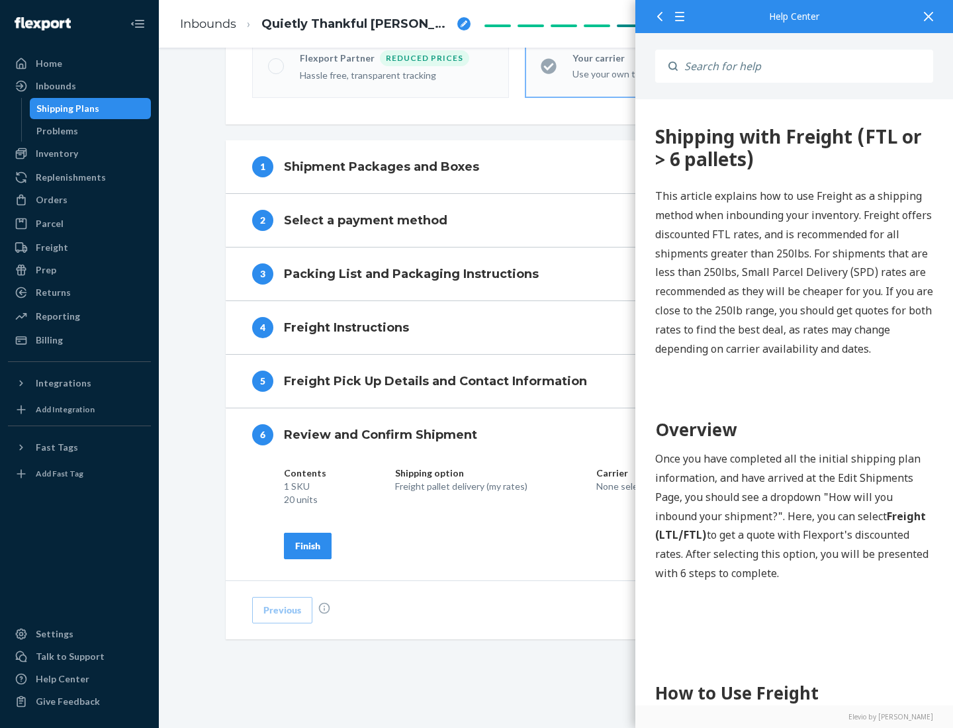
scroll to position [454, 0]
click at [308, 545] on div "Finish" at bounding box center [307, 545] width 25 height 13
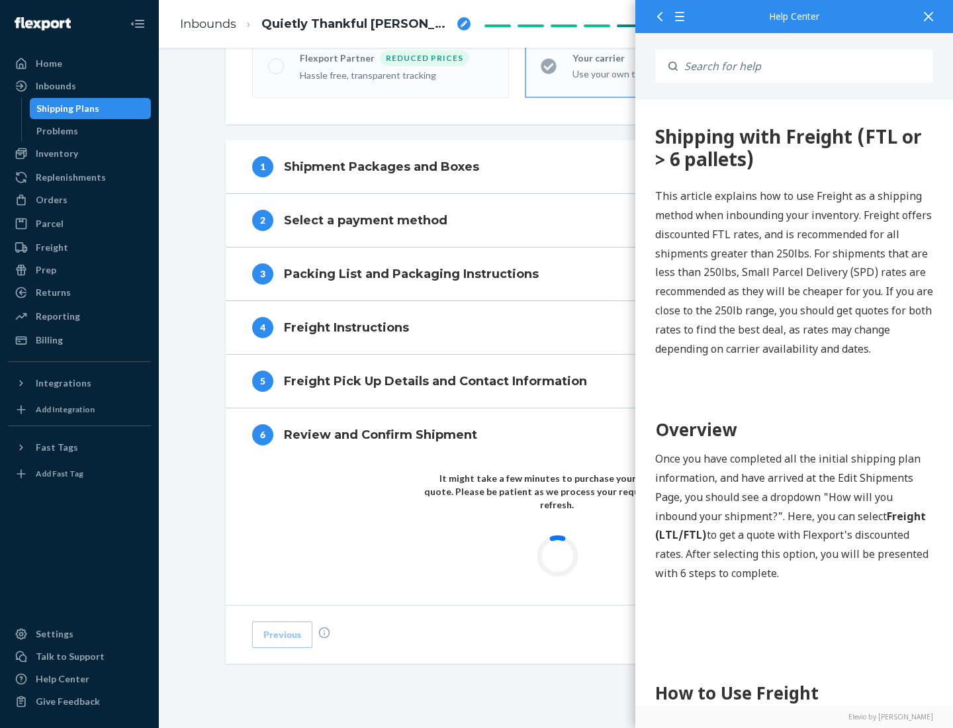
scroll to position [388, 0]
